Goal: Task Accomplishment & Management: Manage account settings

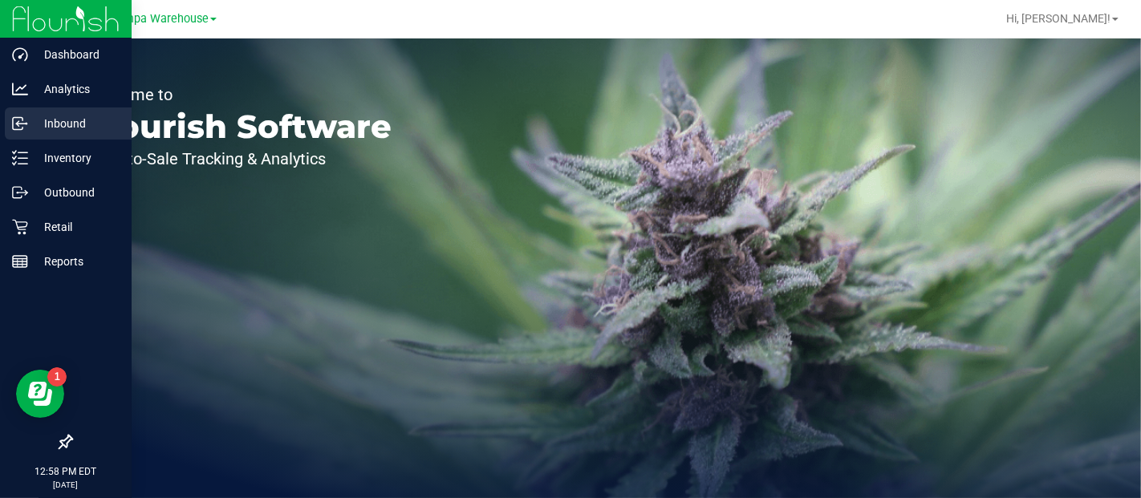
click at [67, 124] on p "Inbound" at bounding box center [76, 123] width 96 height 19
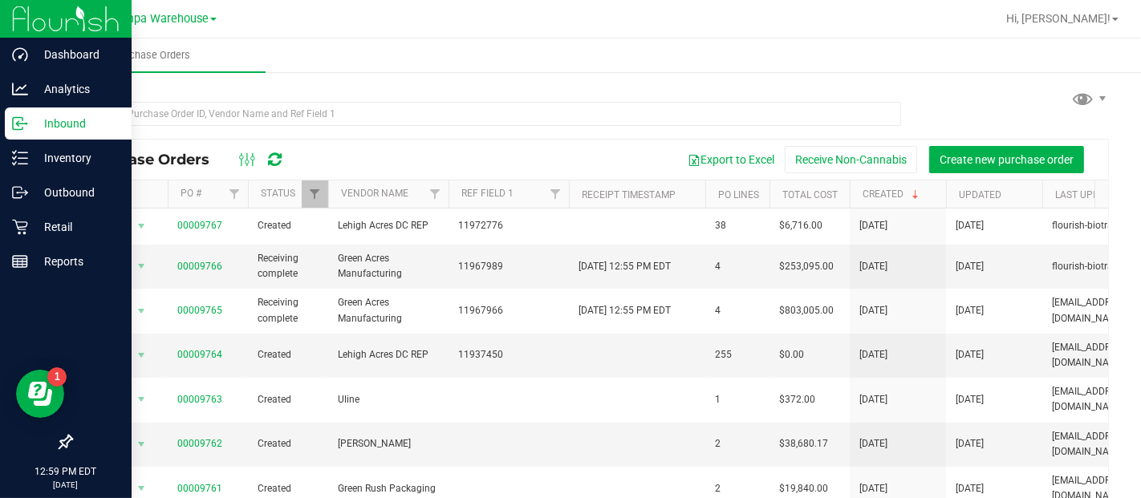
click at [55, 123] on p "Inbound" at bounding box center [76, 123] width 96 height 19
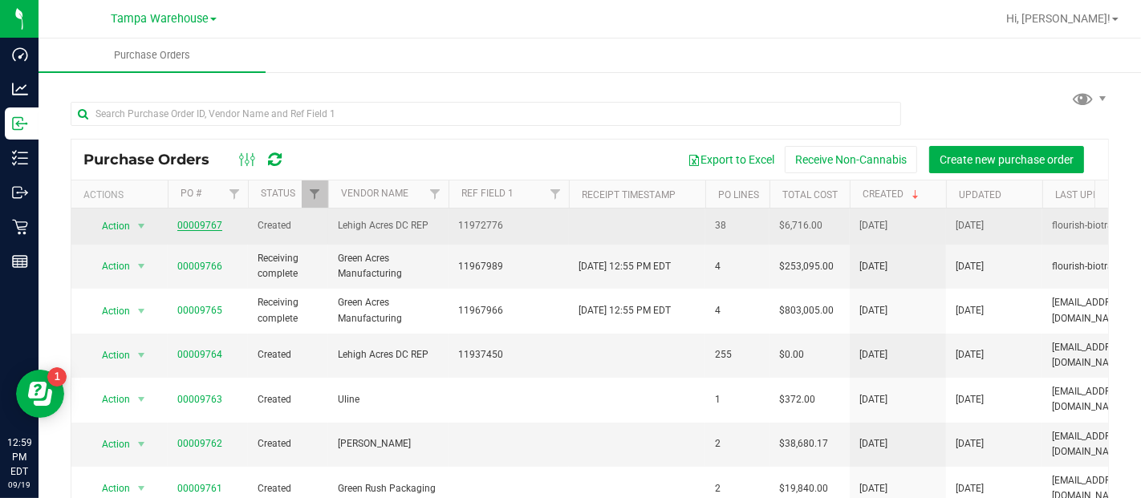
click at [209, 229] on link "00009767" at bounding box center [199, 225] width 45 height 11
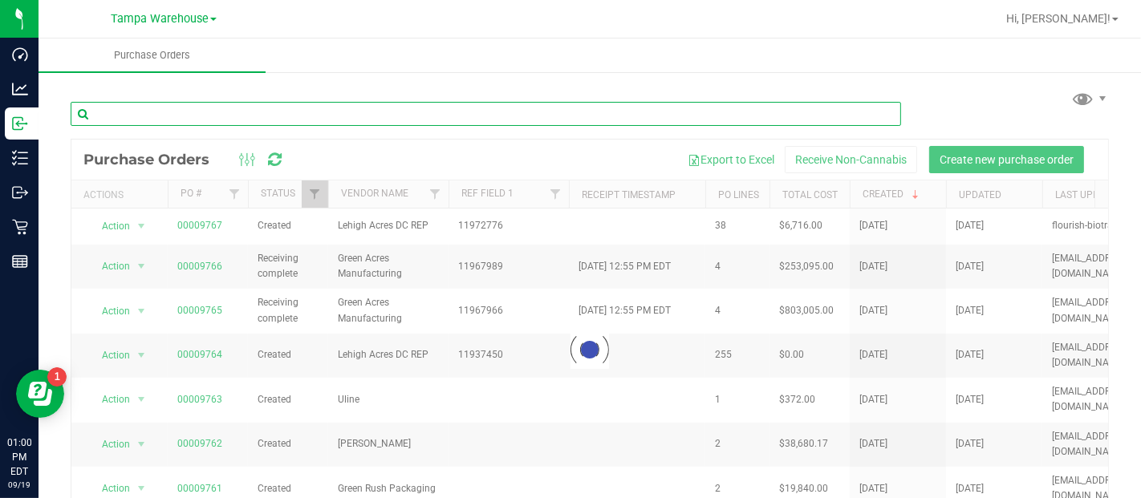
click at [163, 112] on input "text" at bounding box center [486, 114] width 831 height 24
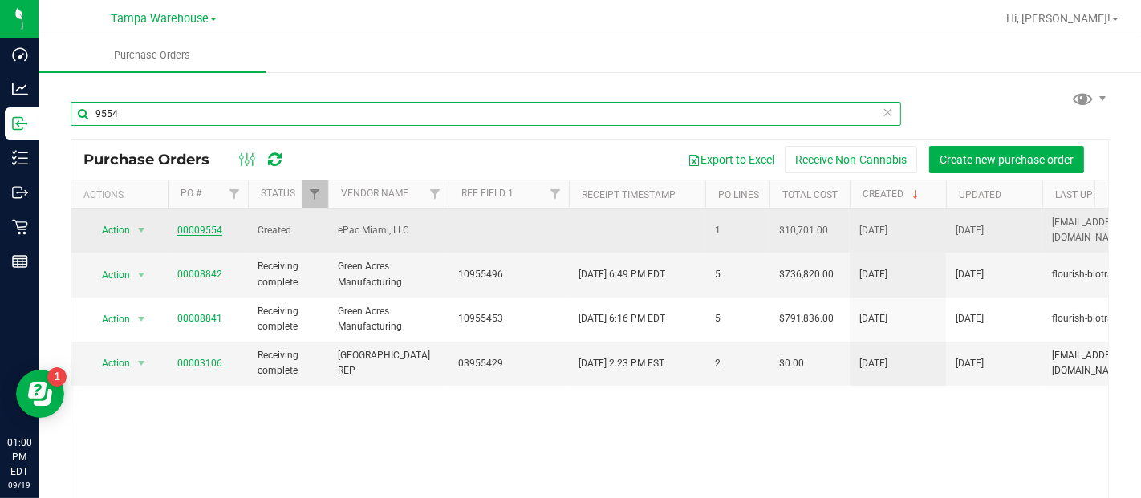
type input "9554"
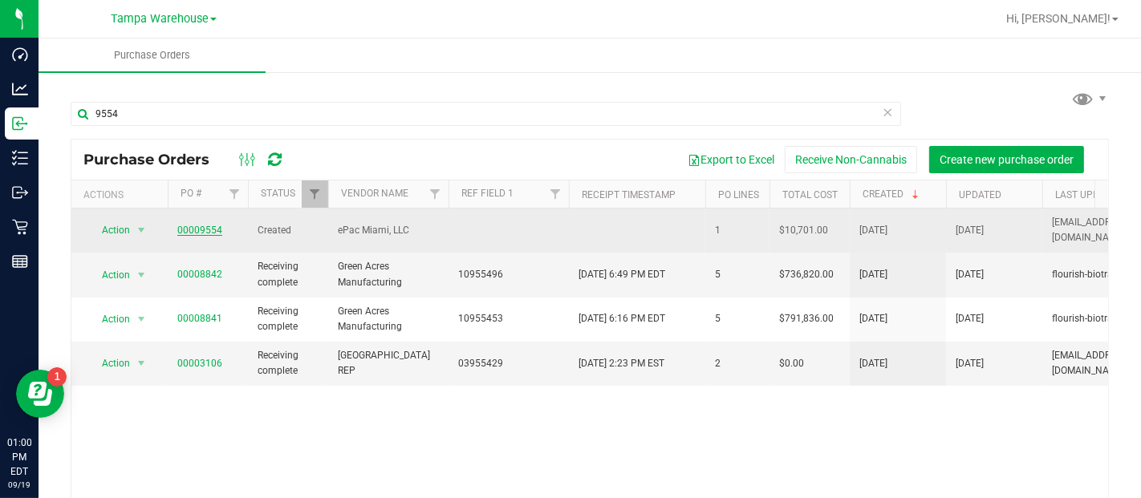
click at [195, 225] on link "00009554" at bounding box center [199, 230] width 45 height 11
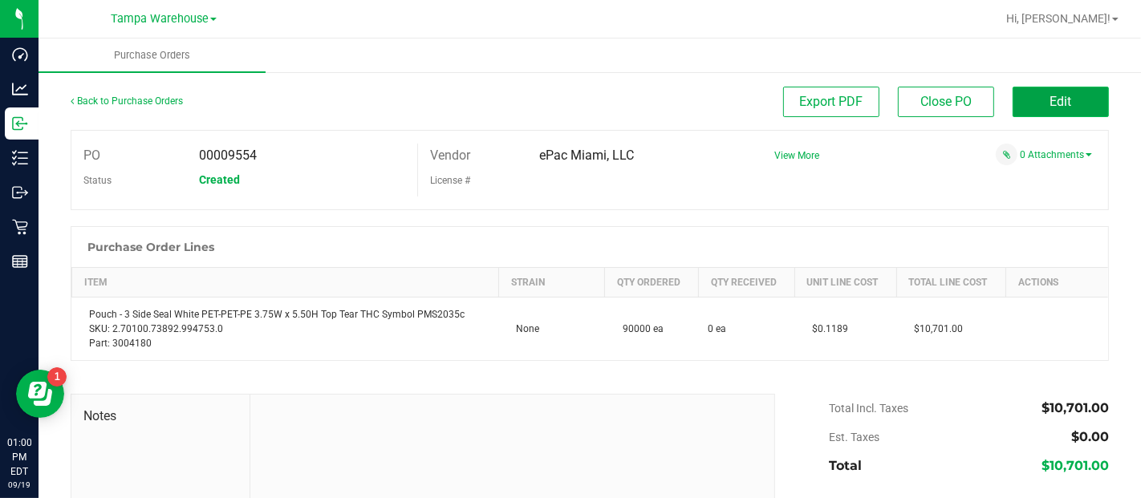
click at [1035, 100] on button "Edit" at bounding box center [1061, 102] width 96 height 30
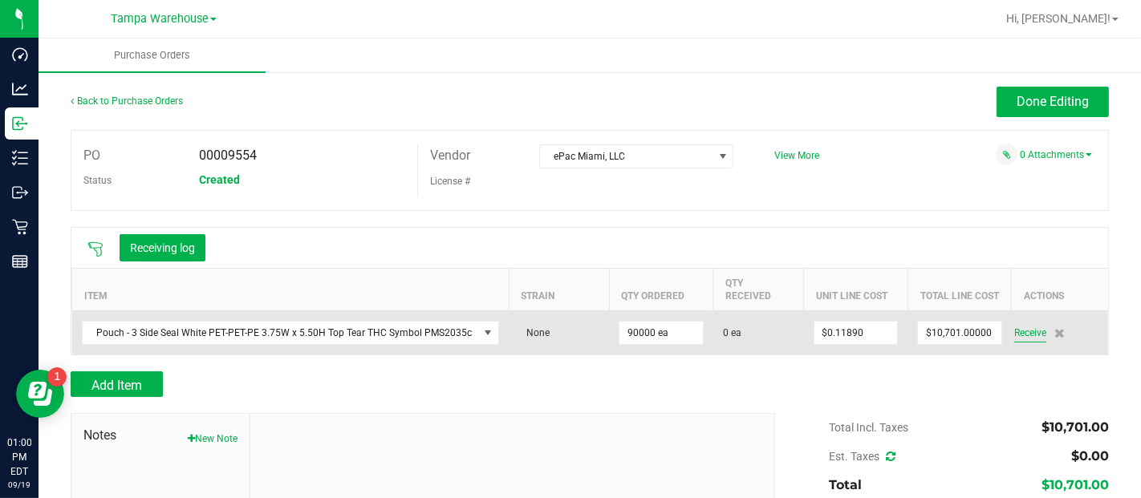
click at [1016, 330] on span "Receive" at bounding box center [1030, 332] width 32 height 19
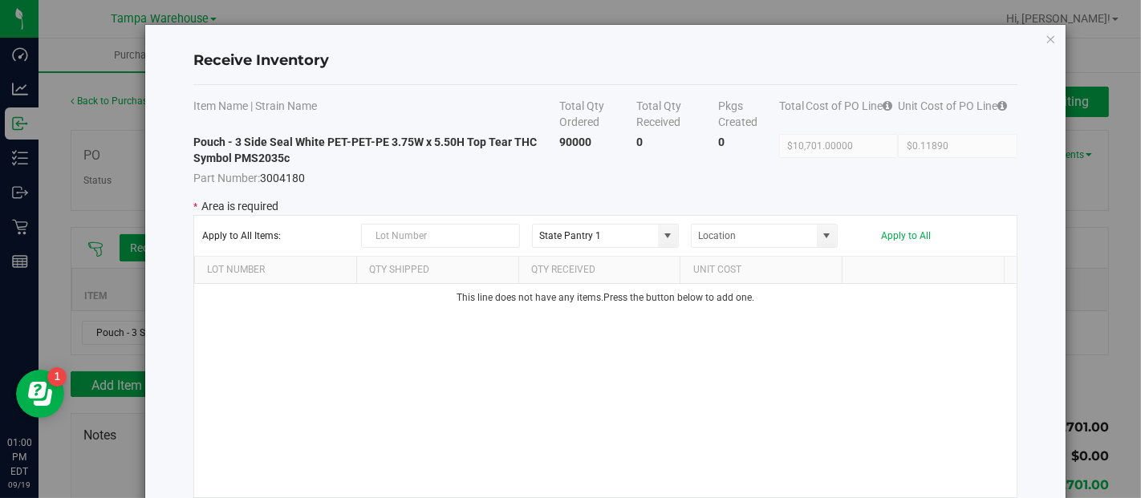
scroll to position [89, 0]
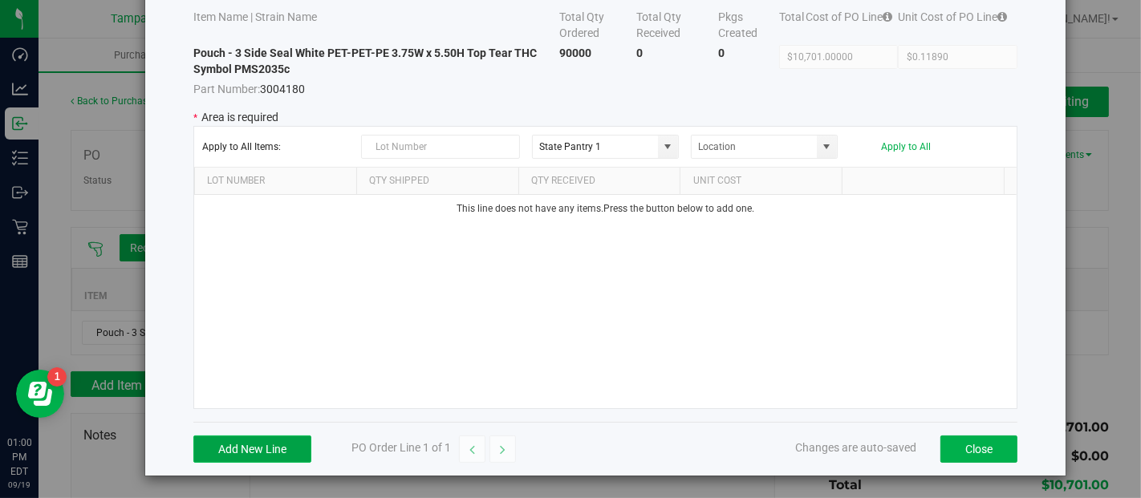
click at [254, 455] on button "Add New Line" at bounding box center [252, 449] width 118 height 27
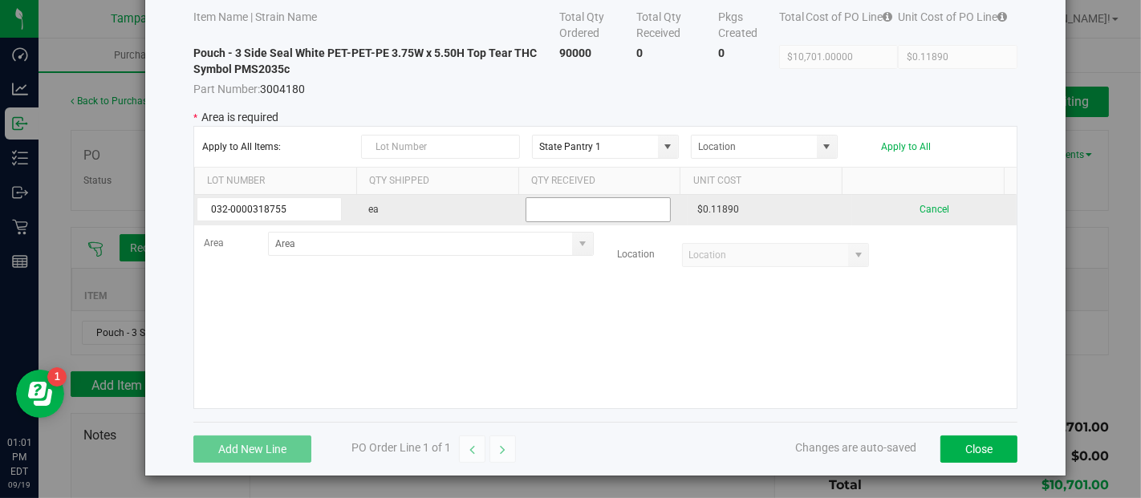
type input "032-0000318755"
click at [544, 214] on input "text" at bounding box center [598, 209] width 145 height 25
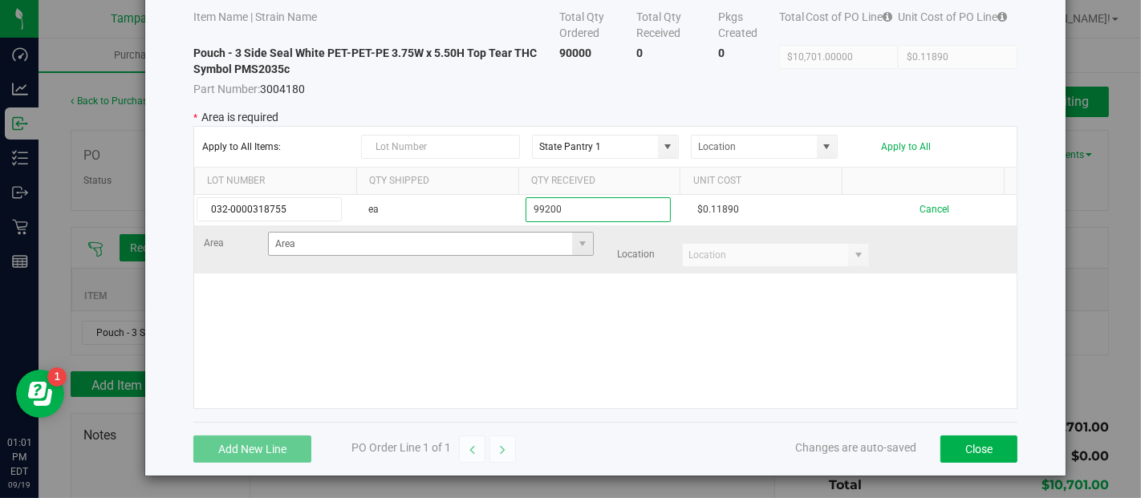
click at [572, 251] on span at bounding box center [582, 244] width 20 height 22
type input "99200"
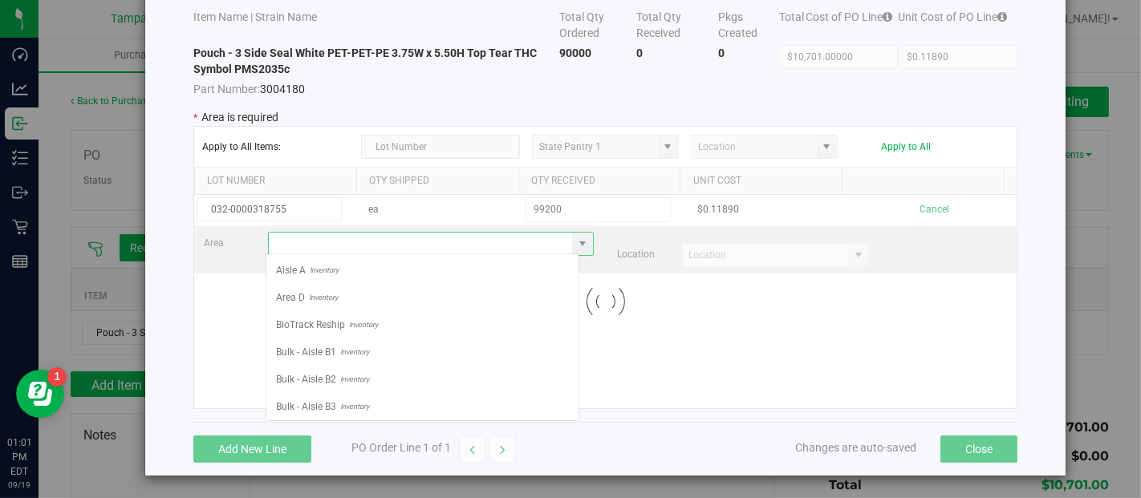
scroll to position [23, 314]
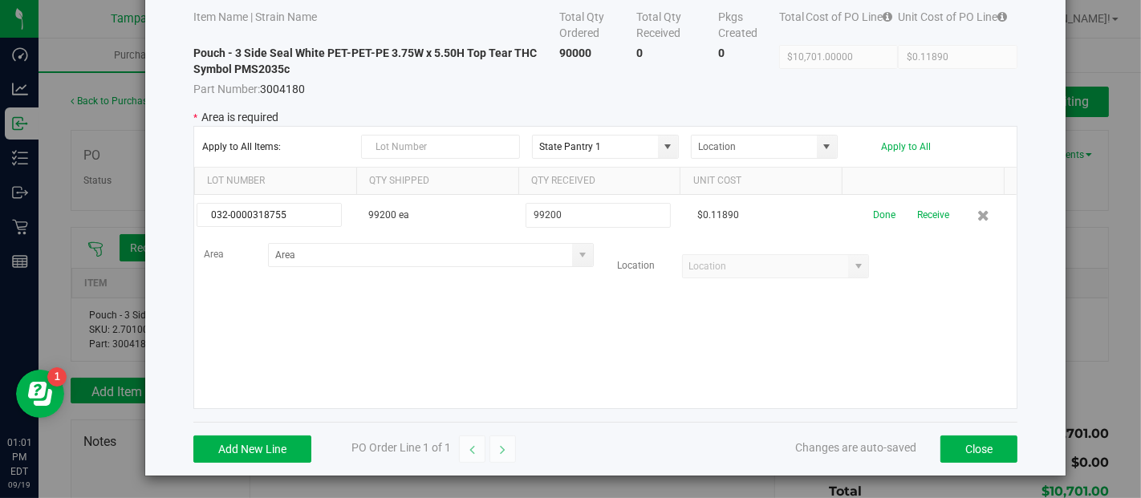
click at [576, 251] on span at bounding box center [582, 255] width 13 height 13
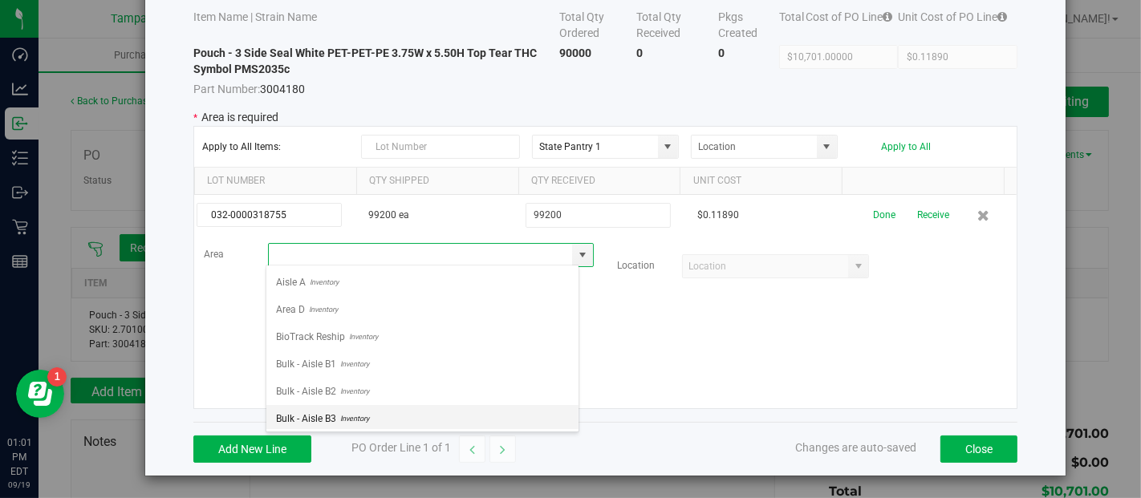
click at [364, 411] on span "Inventory" at bounding box center [352, 419] width 33 height 24
type input "Bulk - Aisle B3"
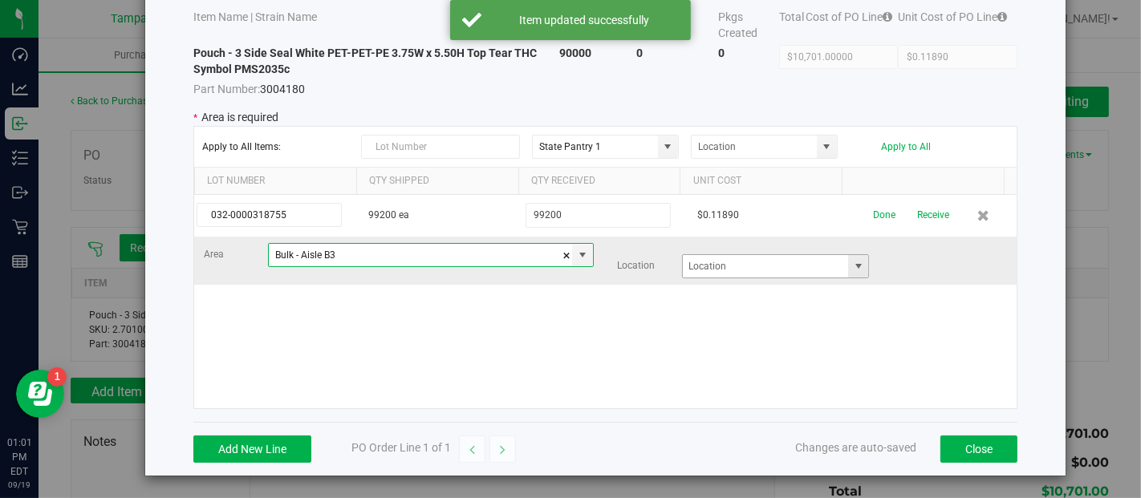
click at [852, 262] on span at bounding box center [858, 266] width 13 height 13
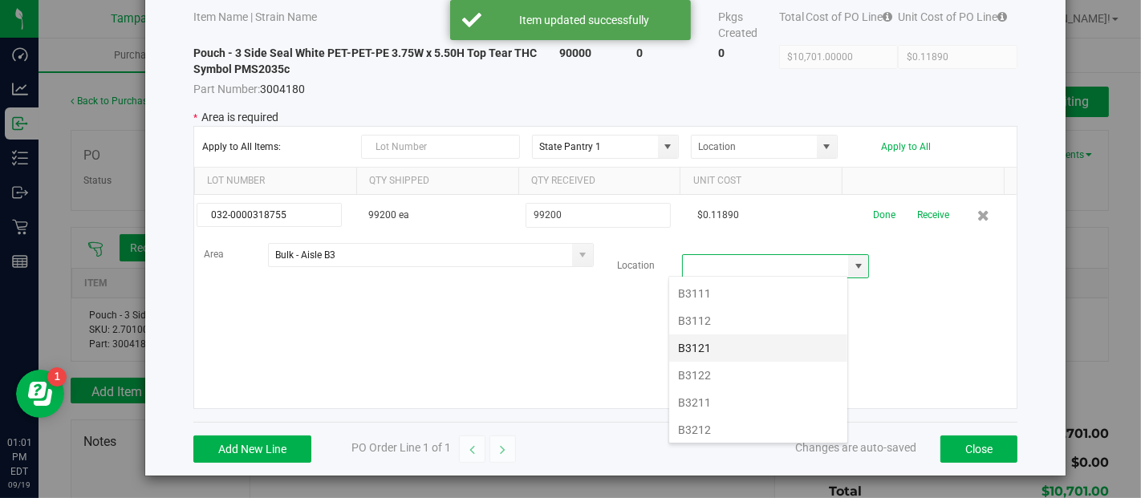
scroll to position [10, 0]
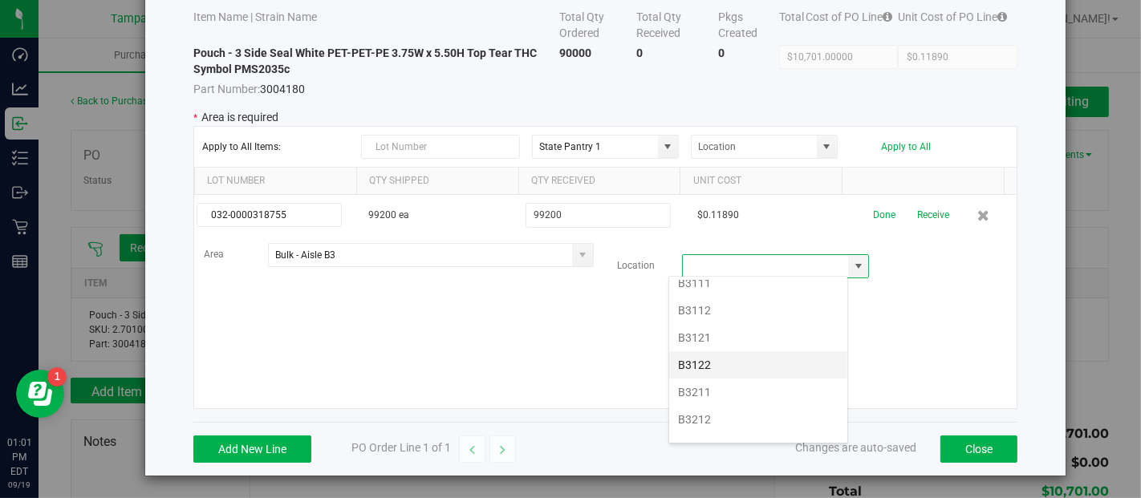
click at [738, 360] on li "B3122" at bounding box center [758, 365] width 178 height 27
type input "B3122"
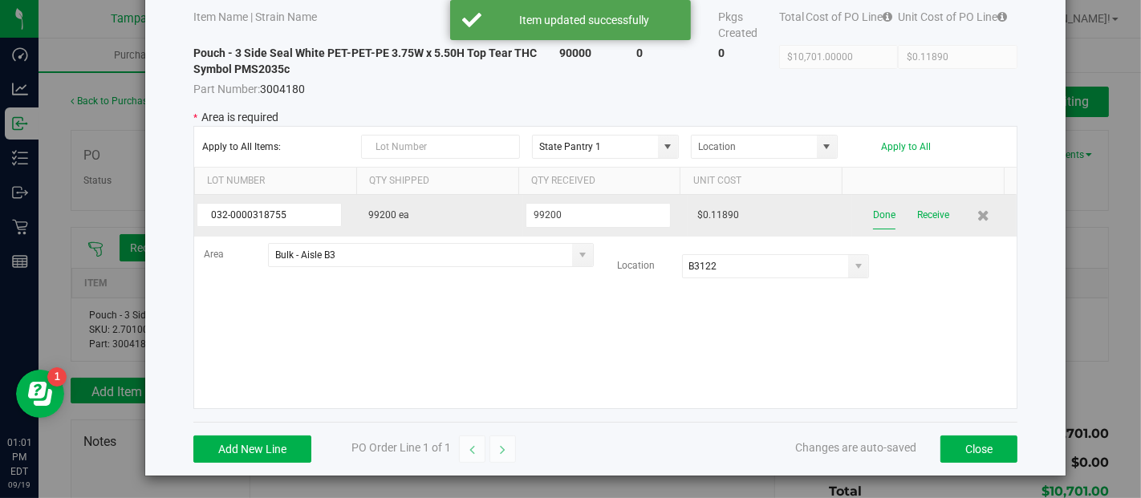
click at [873, 216] on button "Done" at bounding box center [884, 215] width 22 height 28
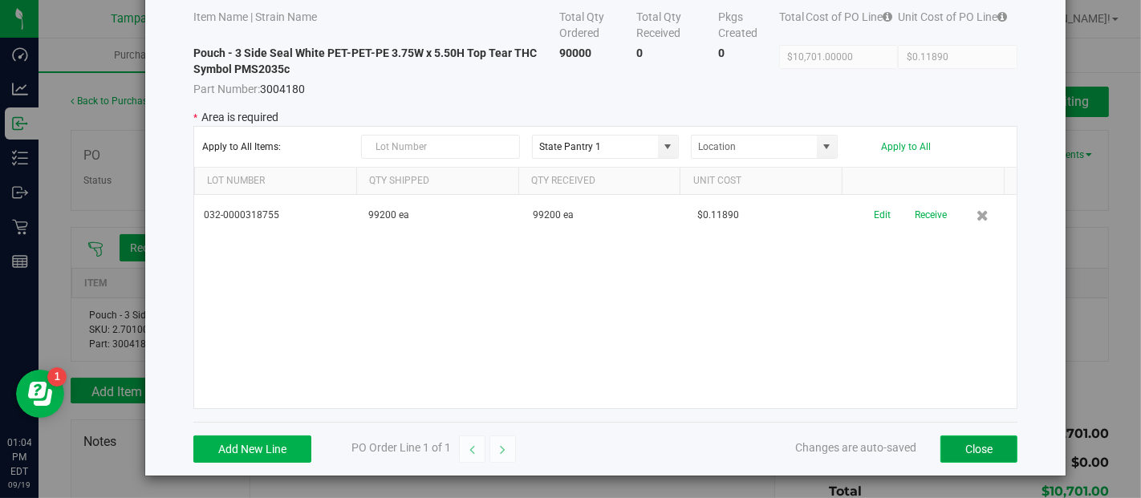
click at [972, 445] on button "Close" at bounding box center [979, 449] width 77 height 27
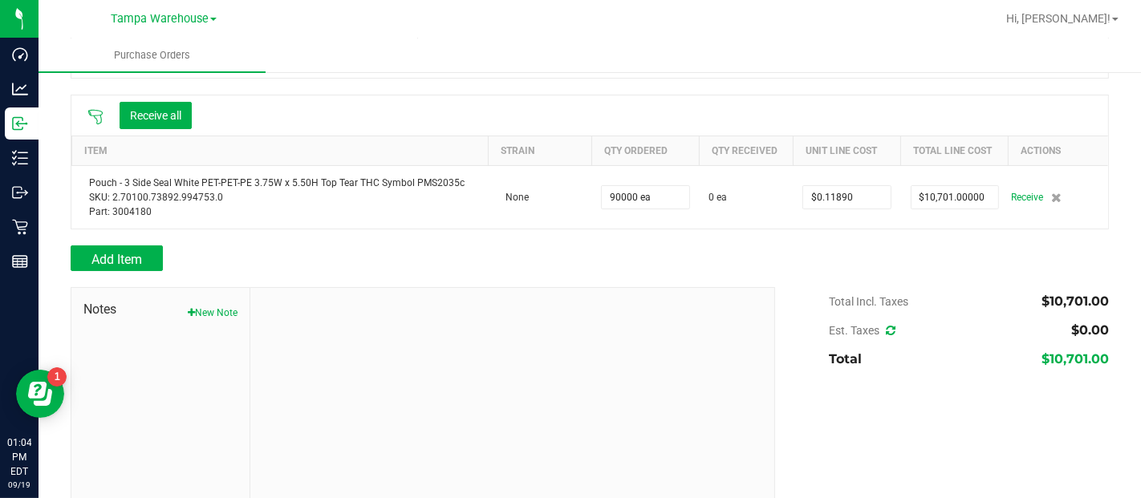
scroll to position [136, 0]
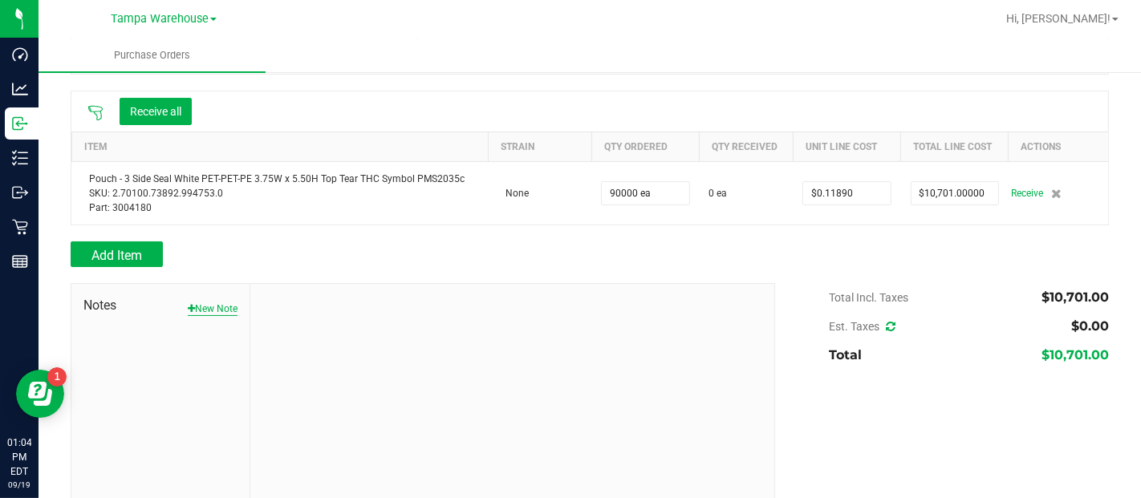
click at [229, 303] on button "New Note" at bounding box center [213, 309] width 50 height 14
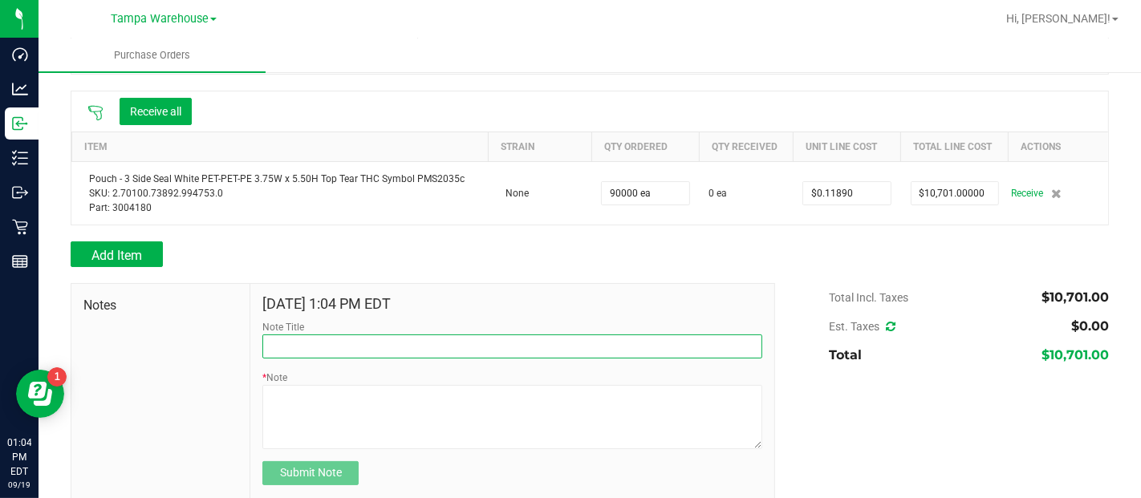
click at [287, 343] on input "Note Title" at bounding box center [512, 347] width 500 height 24
type input "RECEIVED #3004180"
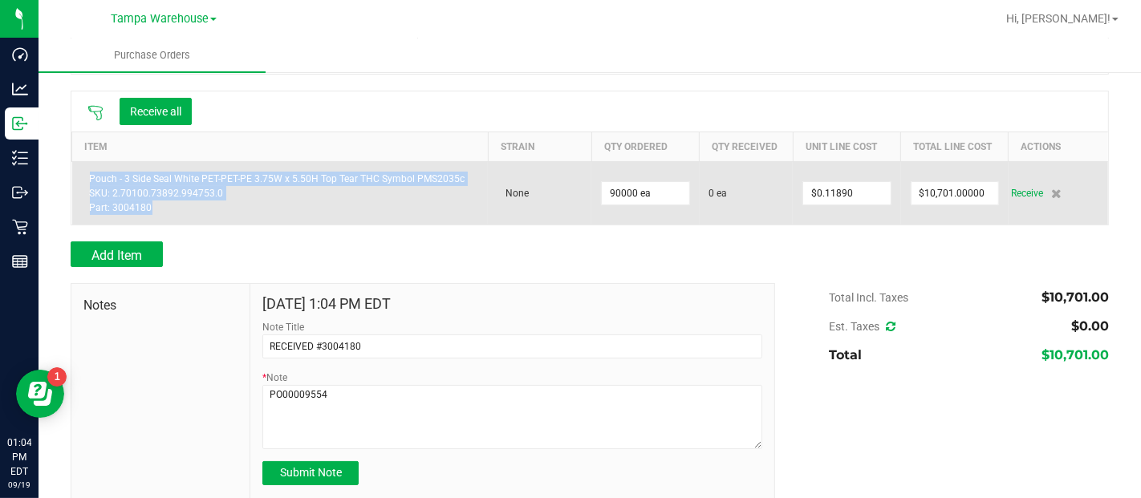
copy div "Pouch - 3 Side Seal White PET-PET-PE 3.75W x 5.50H Top Tear THC Symbol PMS2035c…"
drag, startPoint x: 158, startPoint y: 207, endPoint x: 87, endPoint y: 171, distance: 80.0
click at [87, 172] on div "Pouch - 3 Side Seal White PET-PET-PE 3.75W x 5.50H Top Tear THC Symbol PMS2035c…" at bounding box center [280, 193] width 397 height 43
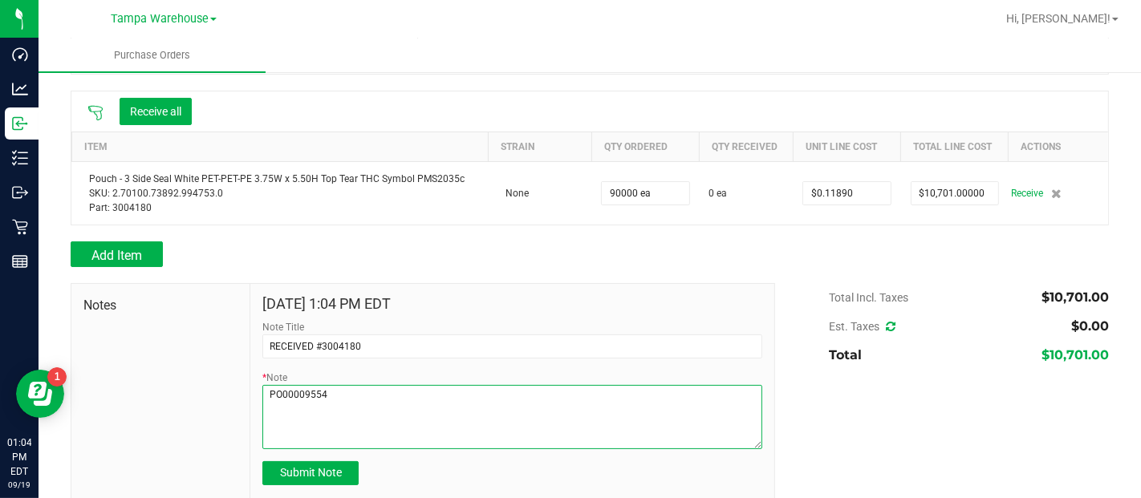
click at [290, 426] on textarea "* Note" at bounding box center [512, 417] width 500 height 64
paste textarea "Pouch - 3 Side Seal White PET-PET-PE 3.75W x 5.50H Top Tear THC Symbol PMS2035c…"
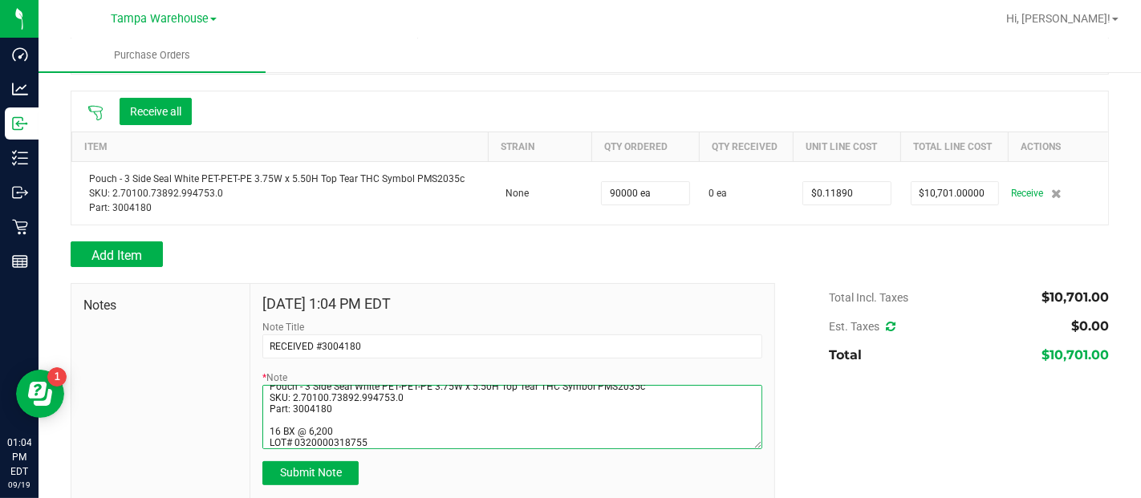
scroll to position [42, 0]
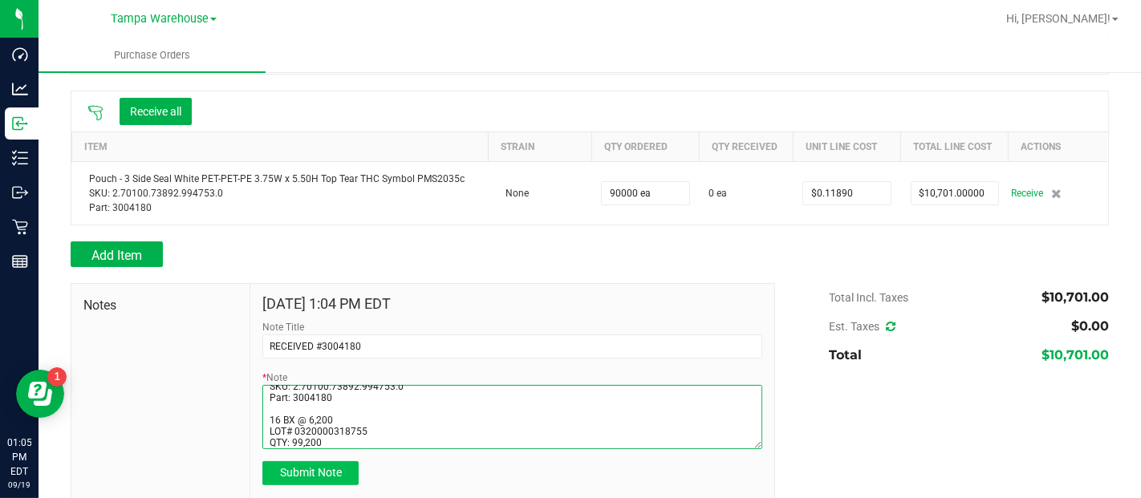
type textarea "PO00009554 Pouch - 3 Side Seal White PET-PET-PE 3.75W x 5.50H Top Tear THC Symb…"
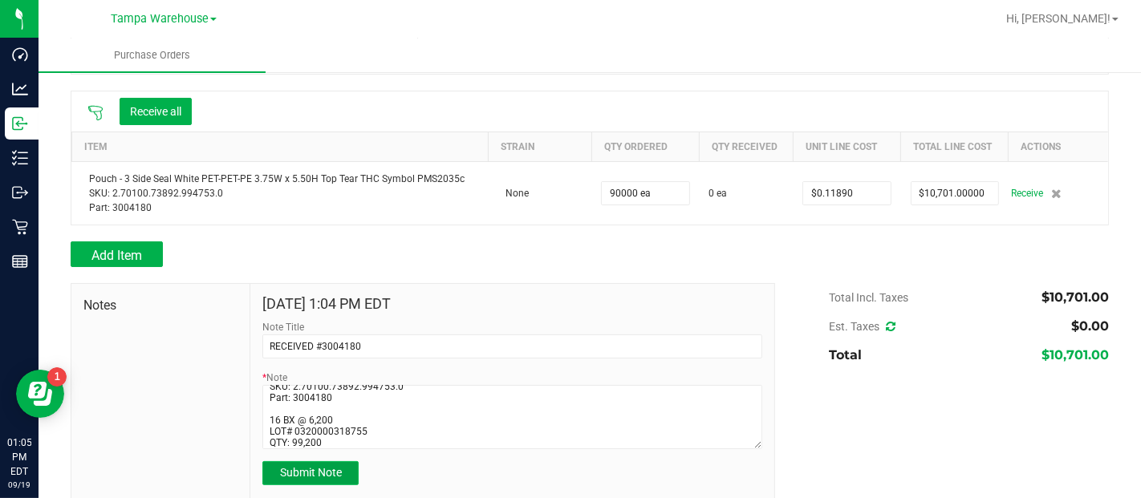
click at [303, 478] on span "Submit Note" at bounding box center [311, 472] width 62 height 13
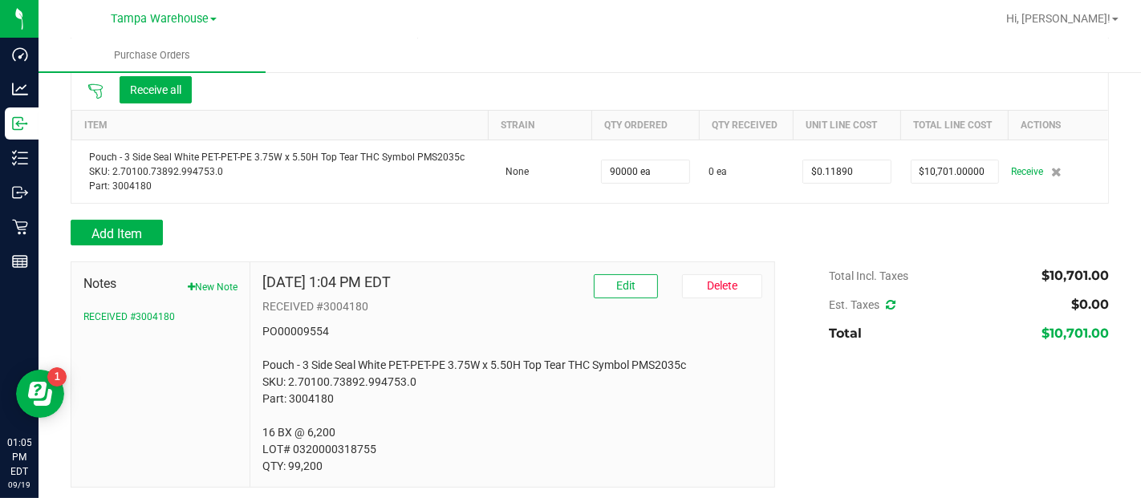
scroll to position [162, 0]
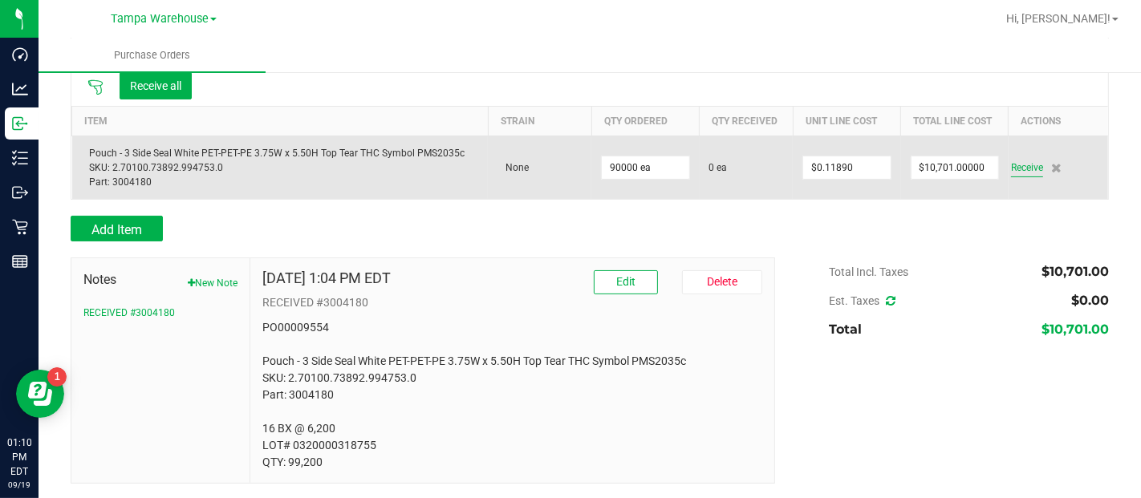
click at [1014, 162] on span "Receive" at bounding box center [1027, 167] width 32 height 19
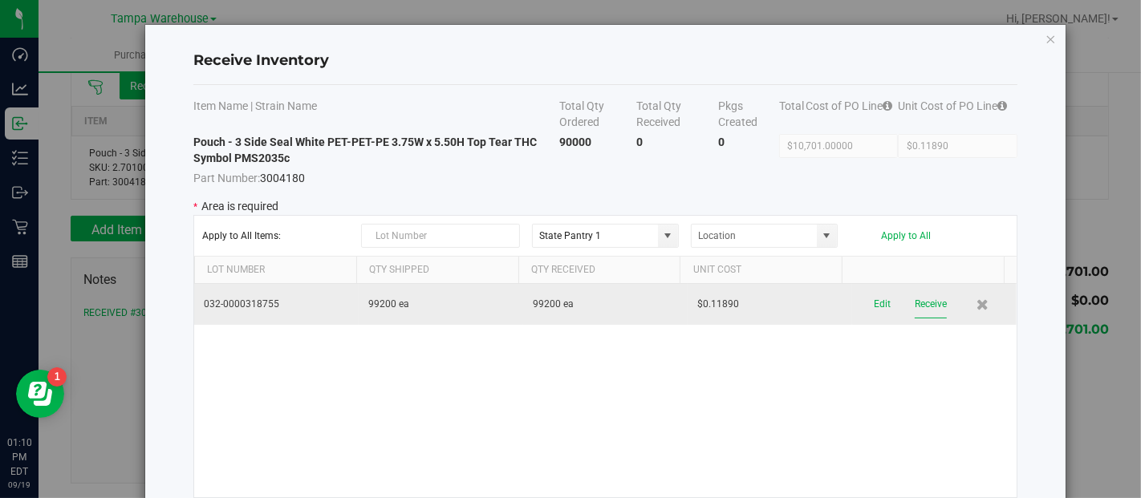
click at [915, 299] on button "Receive" at bounding box center [931, 305] width 32 height 28
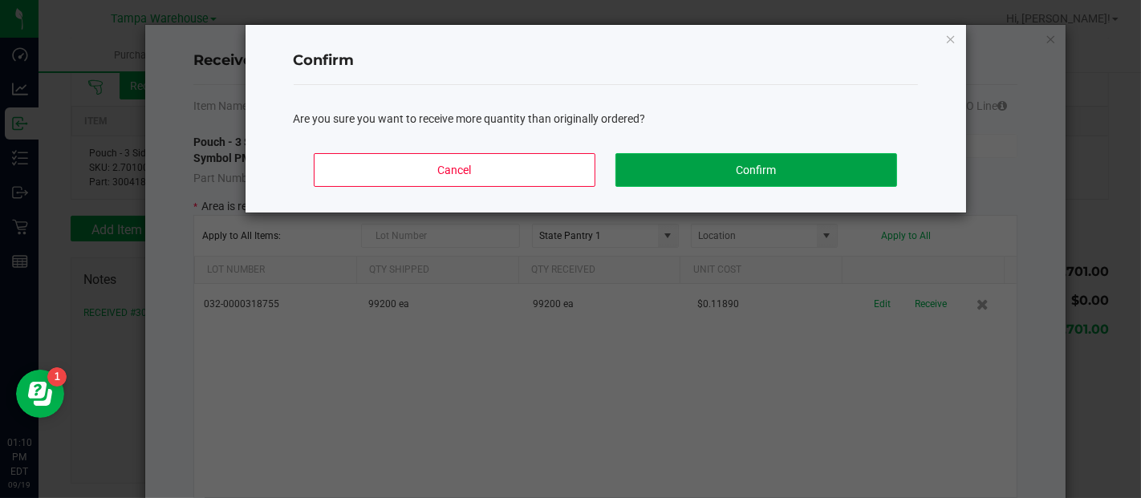
click at [868, 159] on button "Confirm" at bounding box center [756, 170] width 281 height 34
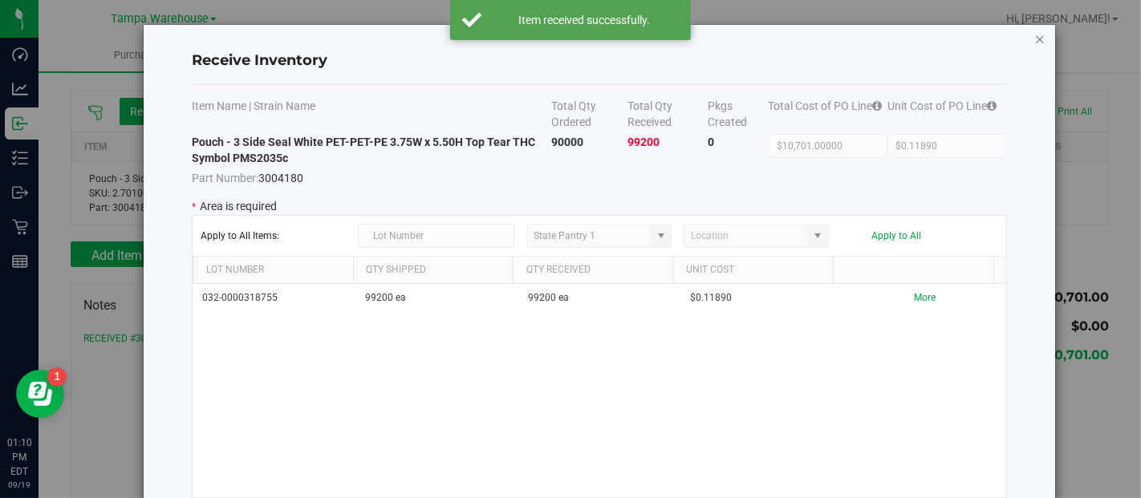
click at [1039, 35] on icon "Close modal" at bounding box center [1040, 38] width 11 height 19
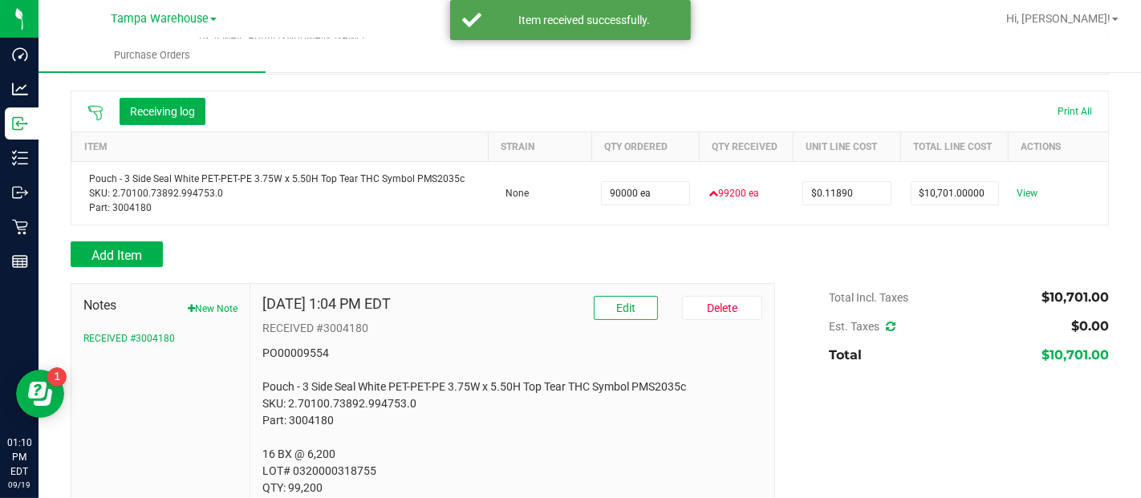
scroll to position [0, 0]
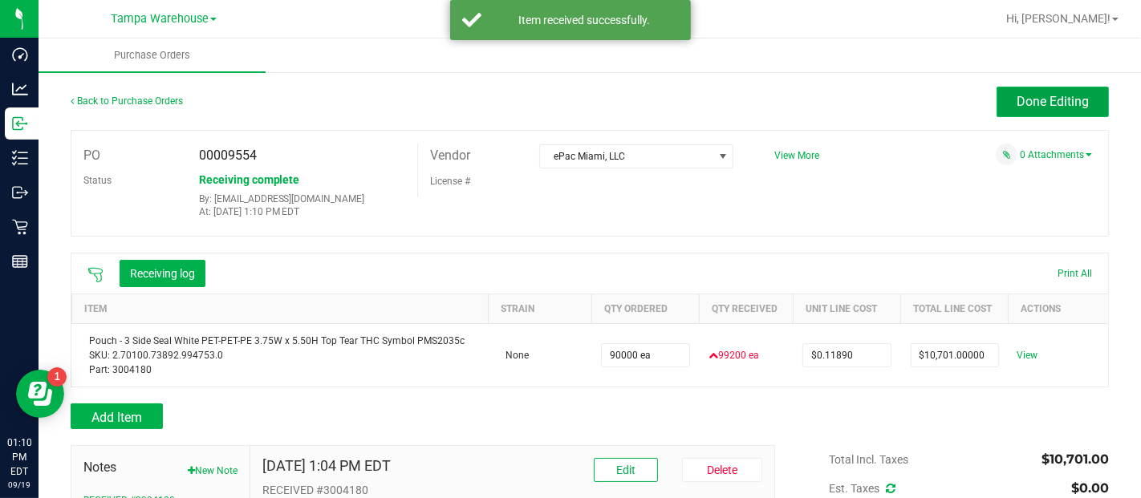
click at [1005, 113] on button "Done Editing" at bounding box center [1053, 102] width 112 height 30
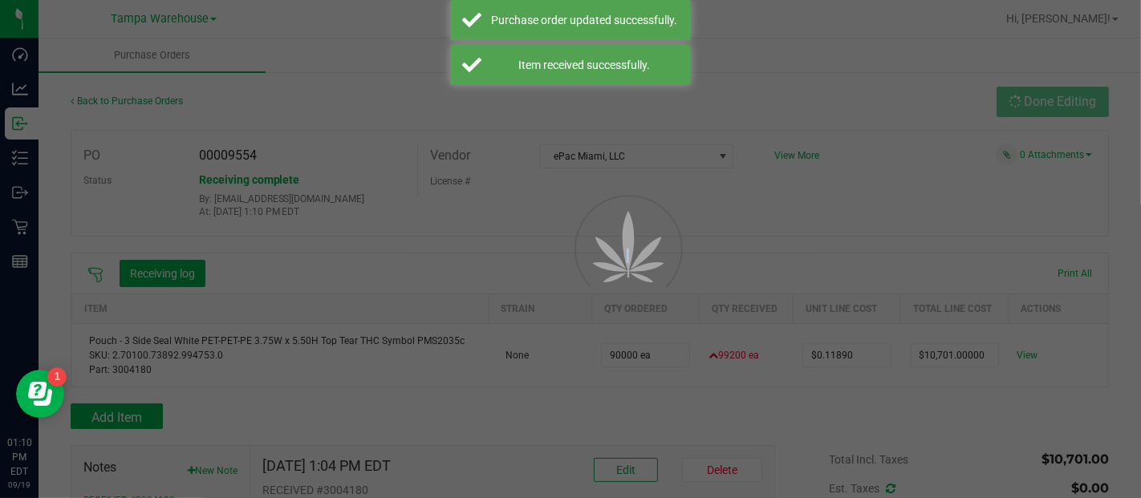
click at [1005, 113] on div at bounding box center [570, 249] width 1141 height 498
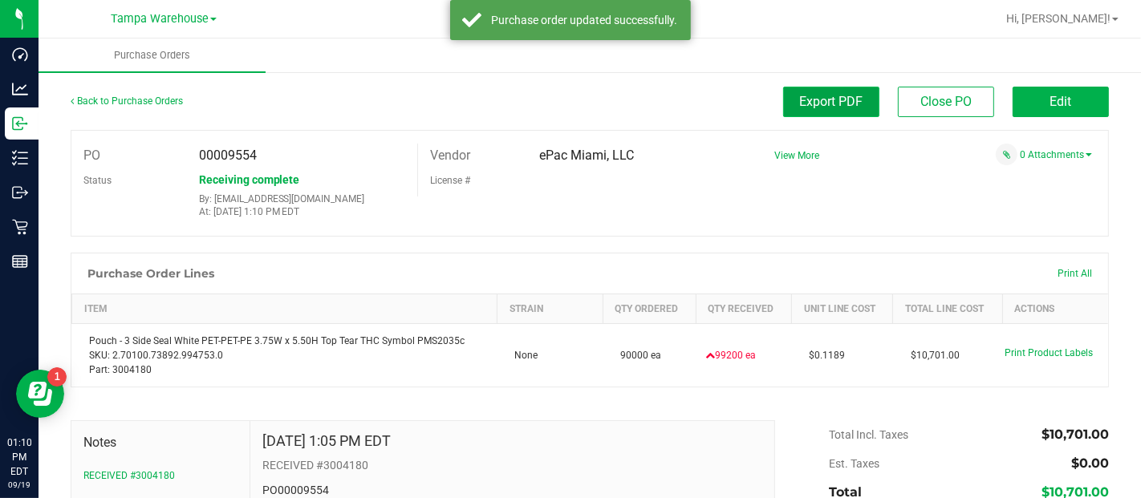
click at [825, 97] on span "Export PDF" at bounding box center [831, 101] width 63 height 15
